Goal: Check status: Check status

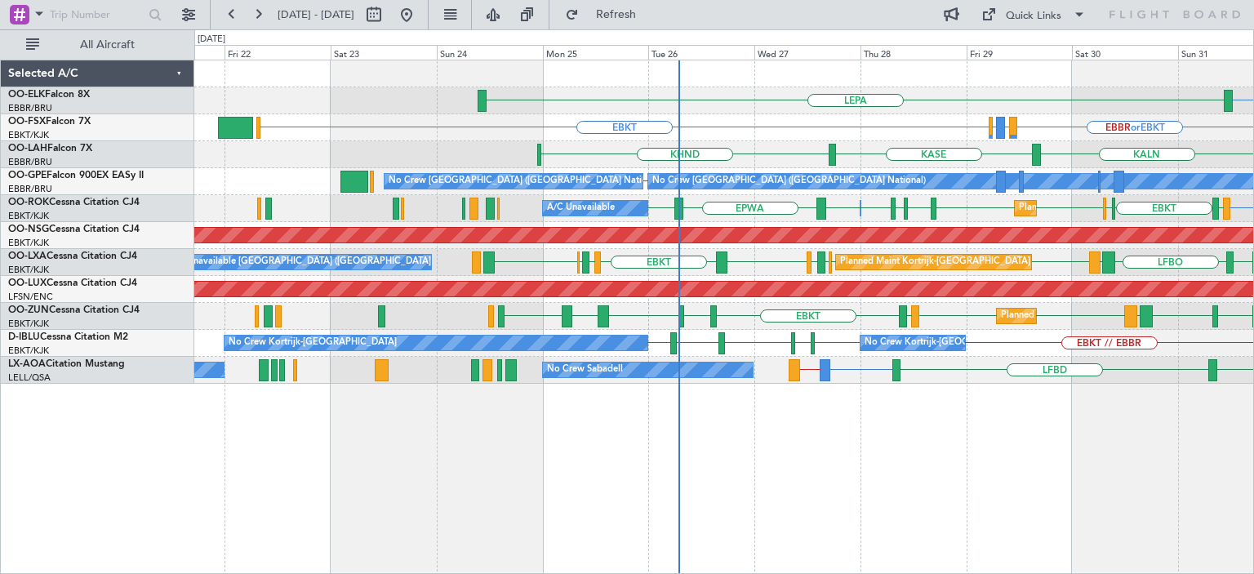
click at [743, 317] on div "EBBR LEPA LIRZ or EBBR [GEOGRAPHIC_DATA] EBKT EBBR or EBKT LIRZ or EBKT EBBR or…" at bounding box center [723, 221] width 1059 height 323
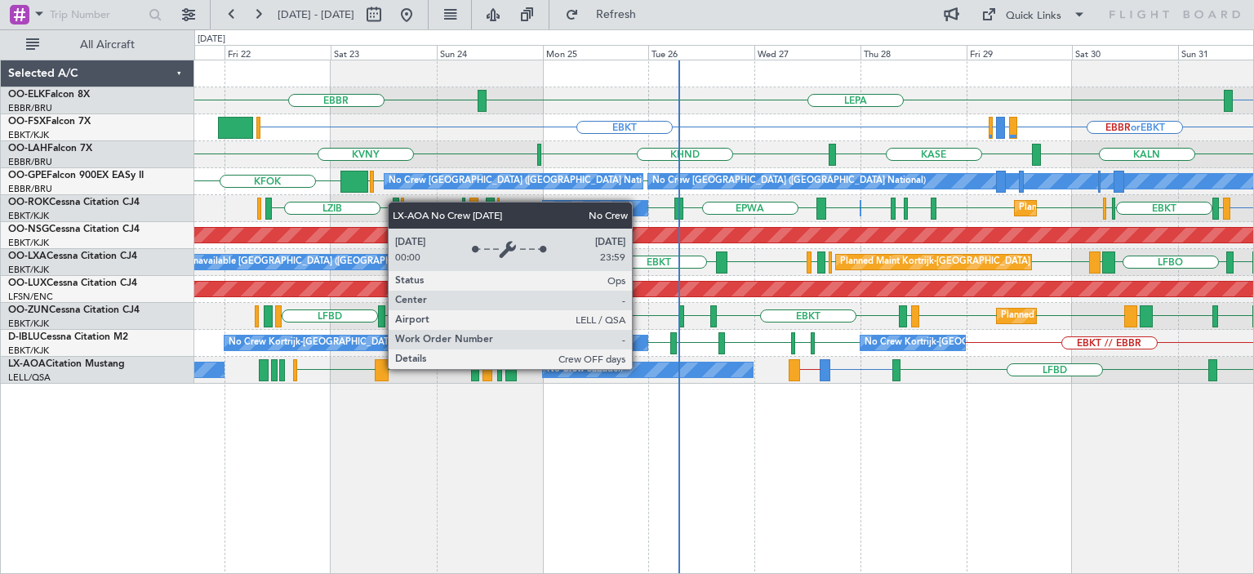
click at [639, 368] on div "No Crew Sabadell" at bounding box center [648, 370] width 211 height 15
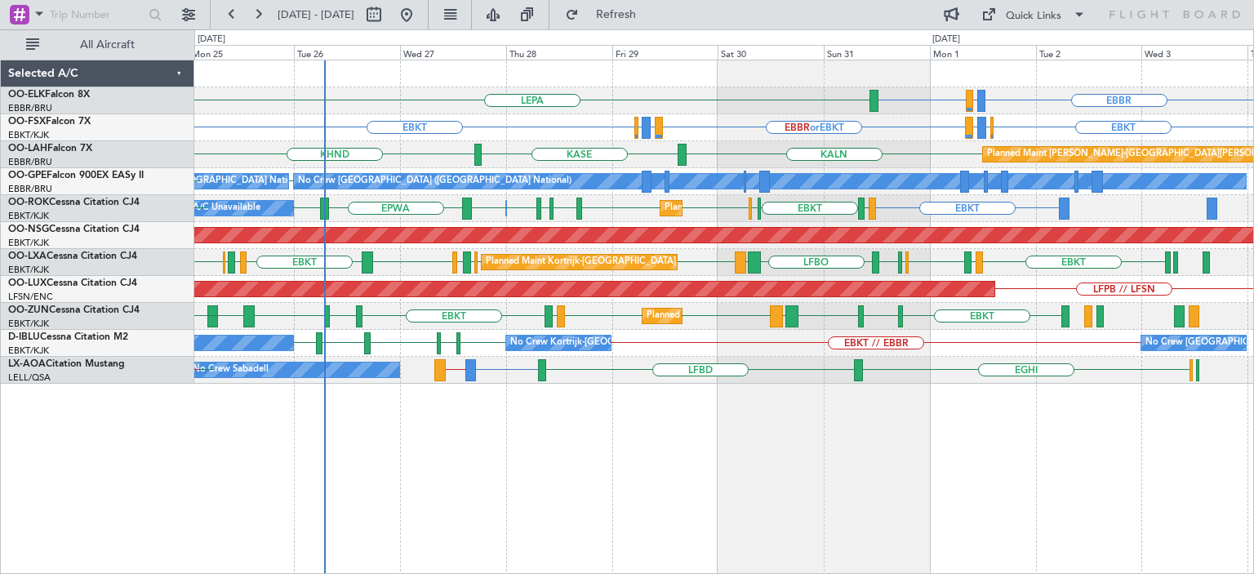
click at [648, 279] on div "EBBR LIRZ or EBBR [GEOGRAPHIC_DATA] LEPA [GEOGRAPHIC_DATA] EBKT EBKT EBBR or EB…" at bounding box center [723, 221] width 1059 height 323
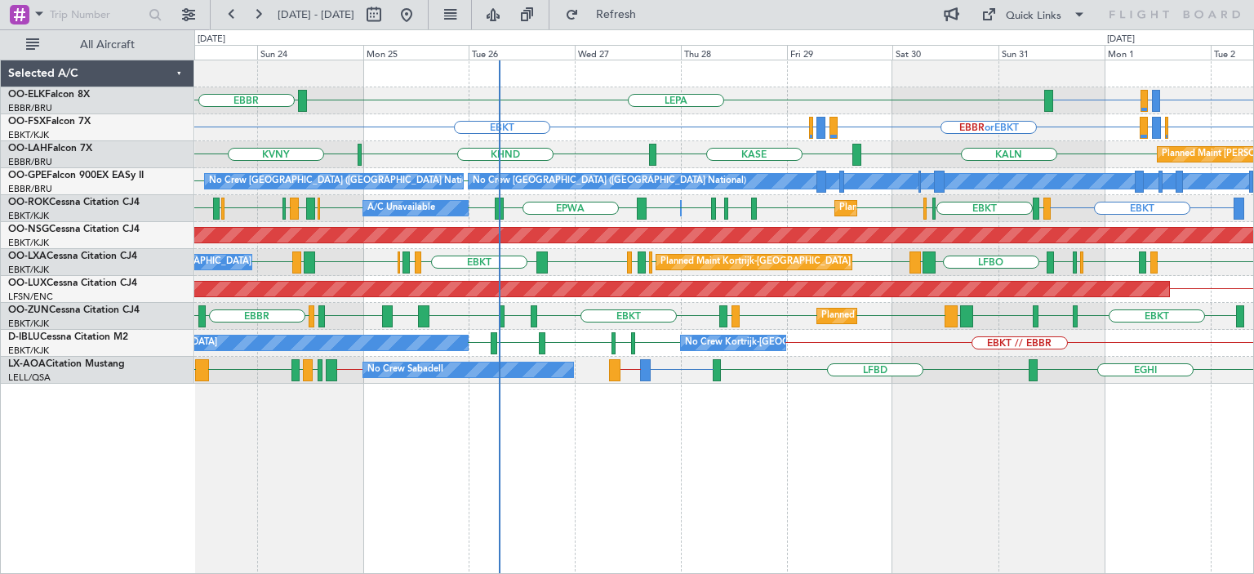
click at [653, 277] on div "EBBR LIRZ or EBBR [GEOGRAPHIC_DATA] [GEOGRAPHIC_DATA] LEPA EBKT EBKT EBBR or EB…" at bounding box center [723, 221] width 1059 height 323
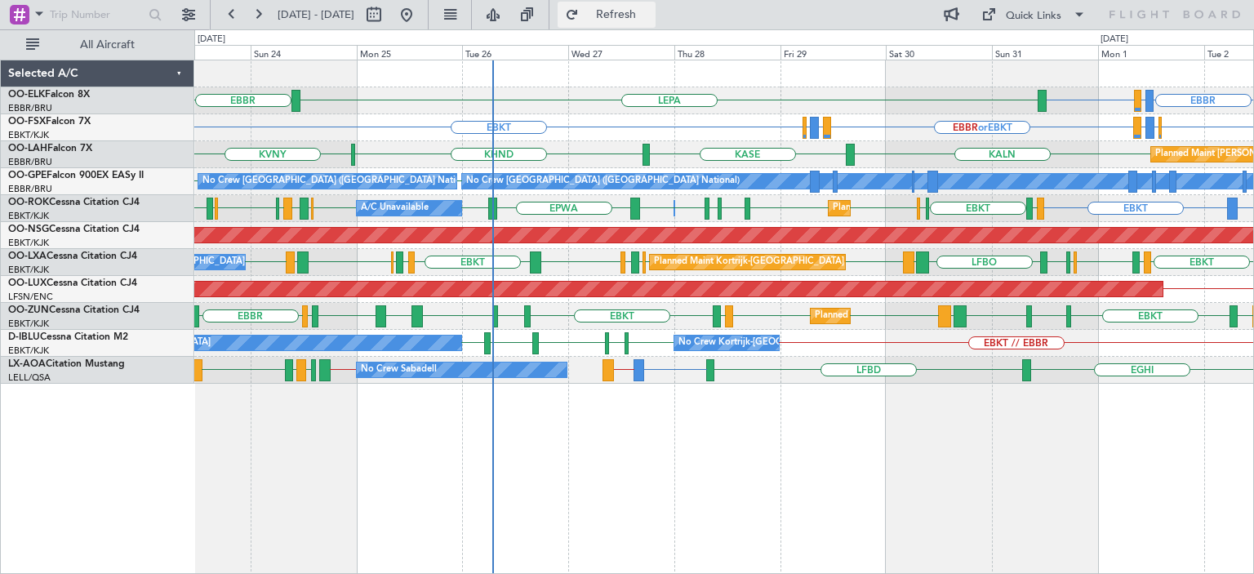
click at [646, 17] on span "Refresh" at bounding box center [616, 14] width 69 height 11
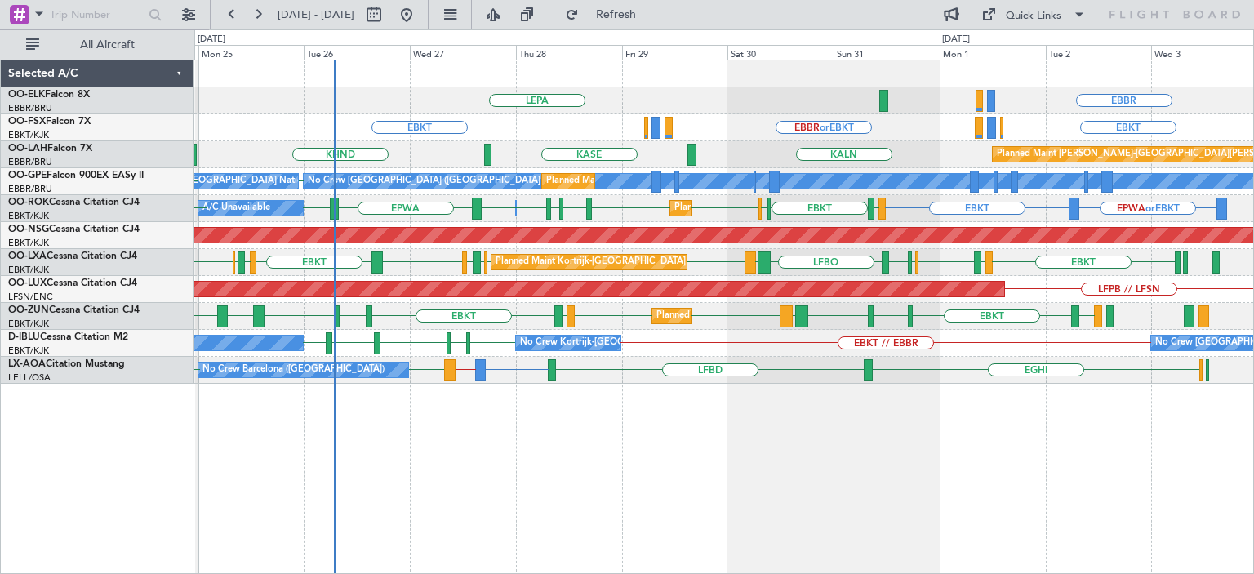
click at [719, 274] on div "EBKT LFPB LIRS LICA EBKT [GEOGRAPHIC_DATA] [GEOGRAPHIC_DATA] EBKT EBKT LFTH [GE…" at bounding box center [723, 262] width 1059 height 27
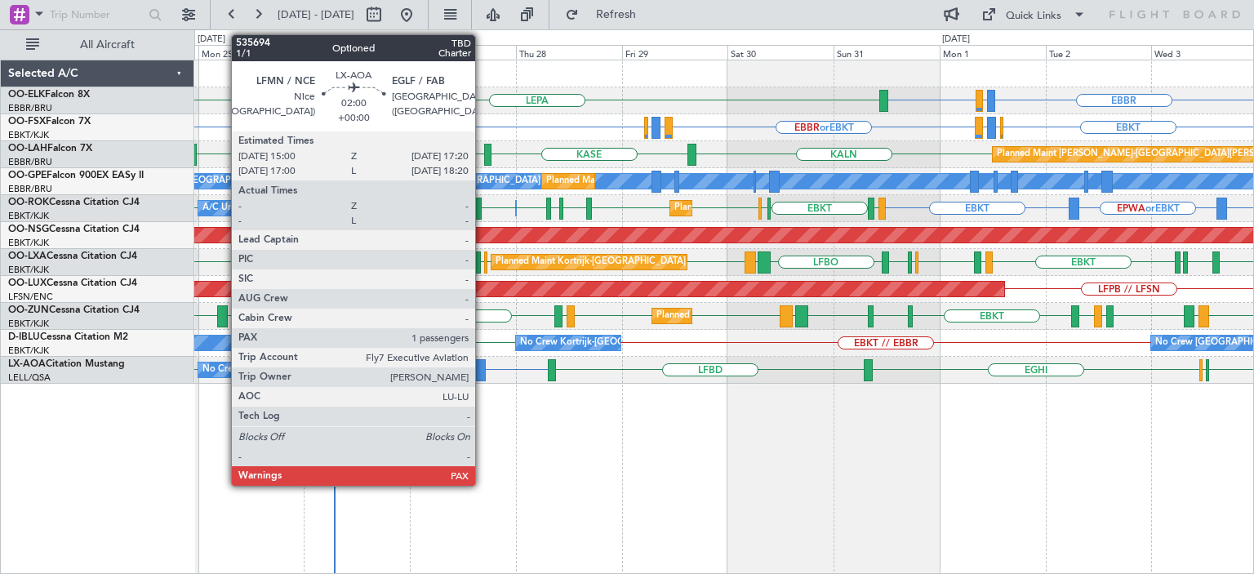
click at [483, 366] on div at bounding box center [480, 370] width 11 height 22
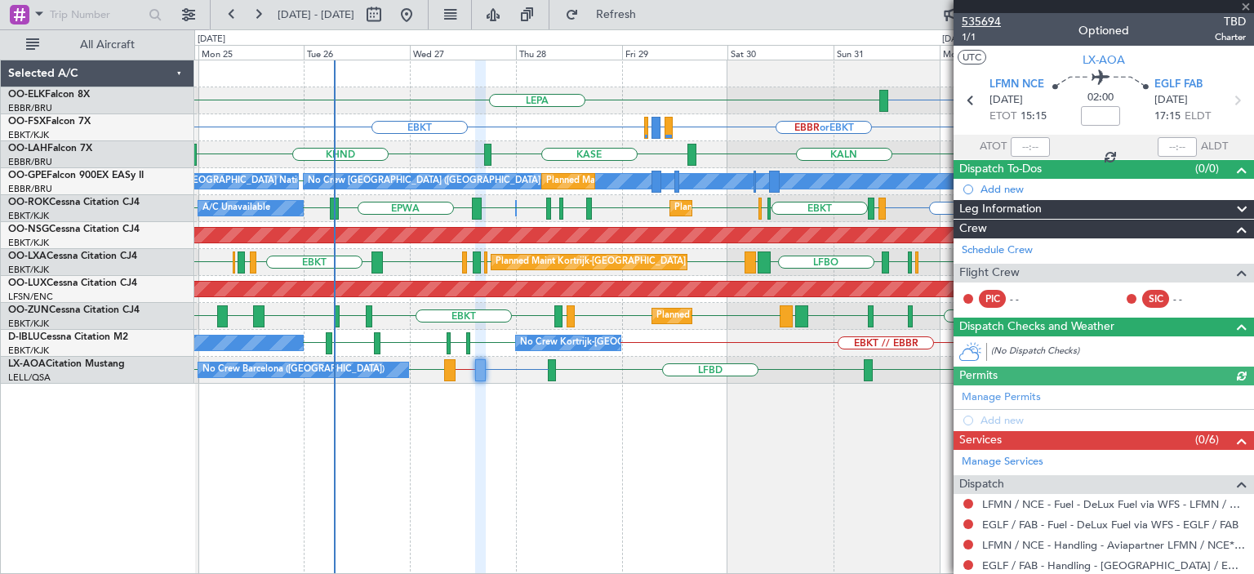
click at [978, 20] on span "535694" at bounding box center [981, 21] width 39 height 17
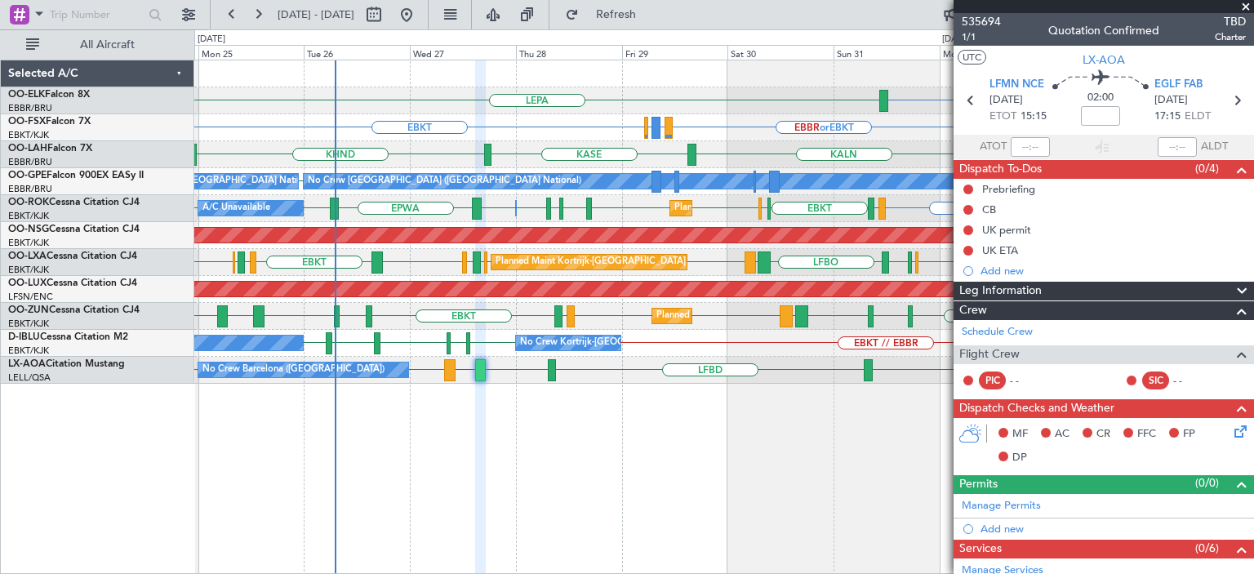
drag, startPoint x: 1250, startPoint y: 3, endPoint x: 1156, endPoint y: 3, distance: 93.9
click at [1250, 4] on span at bounding box center [1246, 7] width 16 height 15
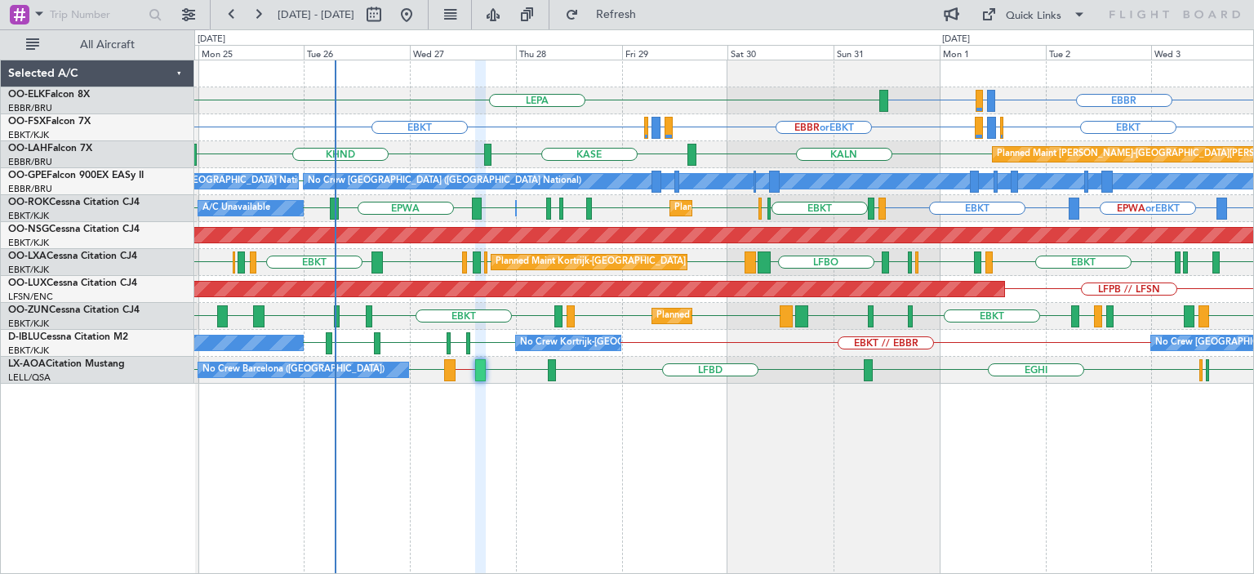
type input "0"
click at [642, 19] on span "Refresh" at bounding box center [616, 14] width 69 height 11
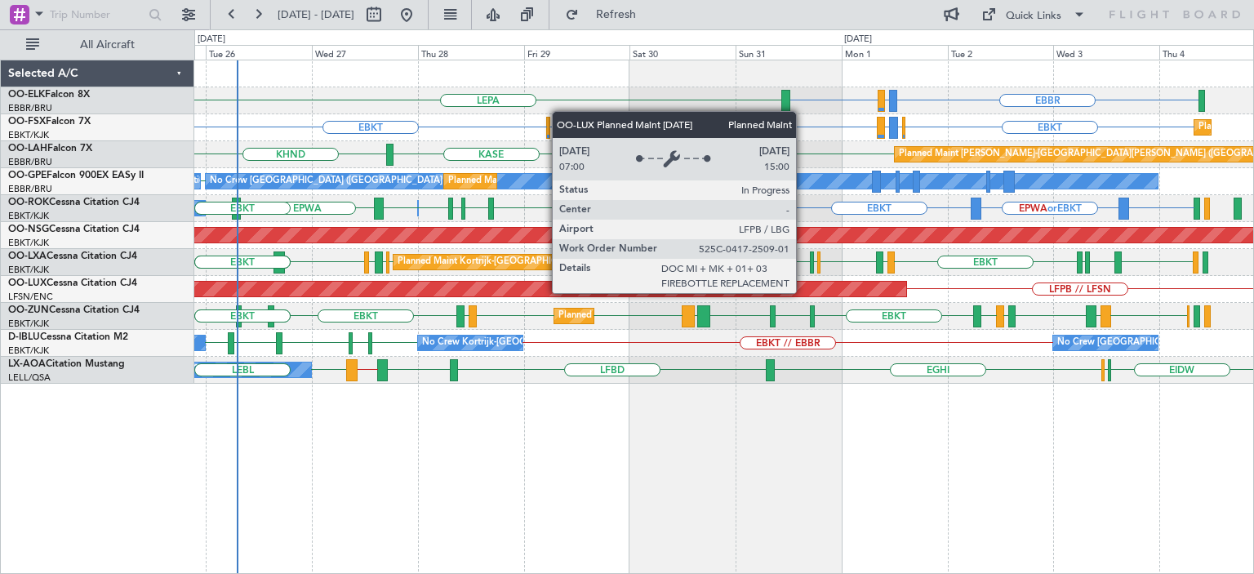
click at [804, 292] on div "EBBR LIRZ or EBBR [GEOGRAPHIC_DATA] LEPA EBKT EBKT EBBR or EBKT LIRZ or EBKT EB…" at bounding box center [723, 221] width 1059 height 323
